Goal: Task Accomplishment & Management: Manage account settings

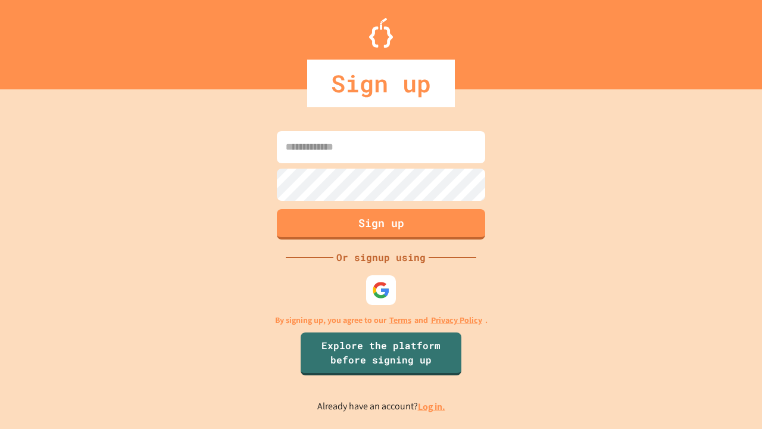
click at [432, 406] on link "Log in." at bounding box center [431, 406] width 27 height 13
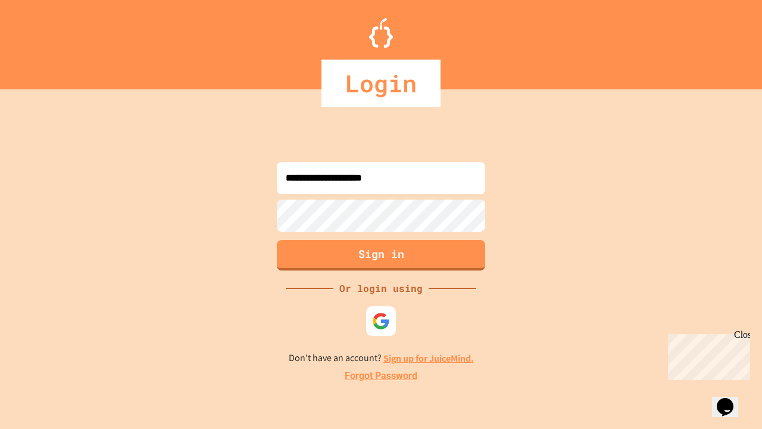
type input "**********"
